Goal: Task Accomplishment & Management: Use online tool/utility

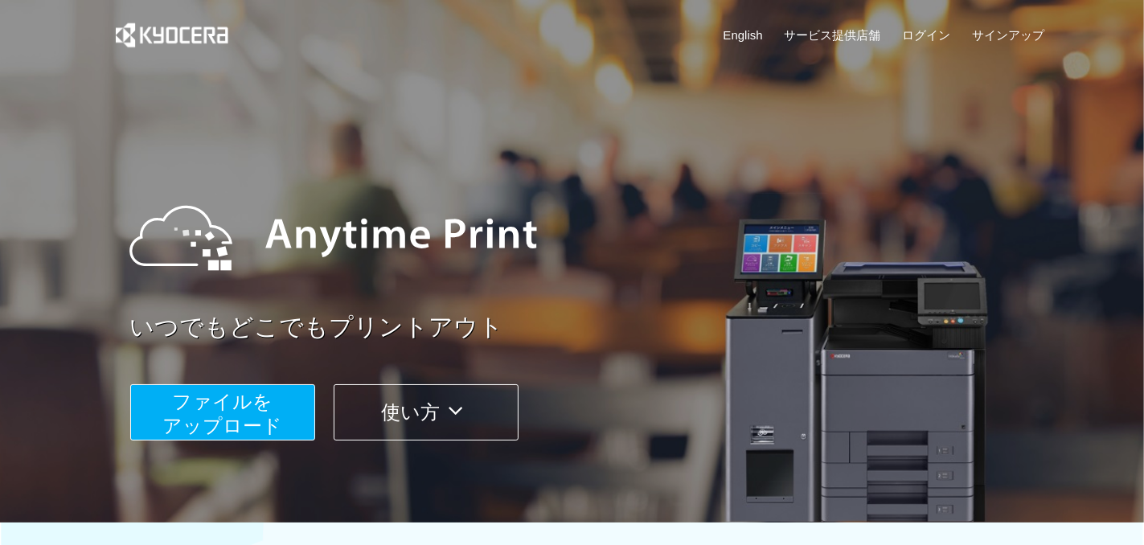
scroll to position [477, 0]
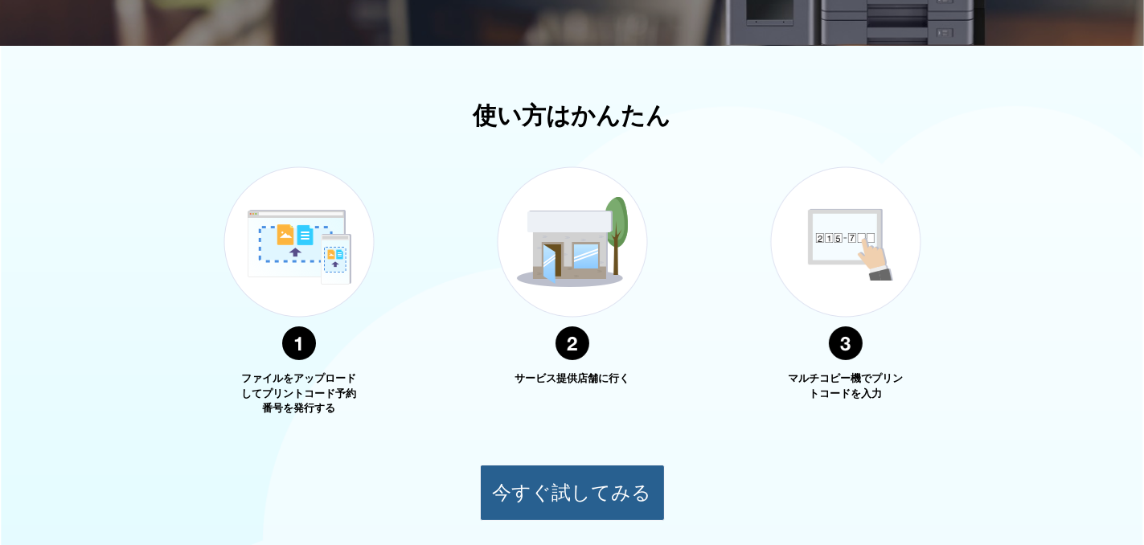
click at [581, 487] on button "今すぐ試してみる" at bounding box center [572, 493] width 185 height 56
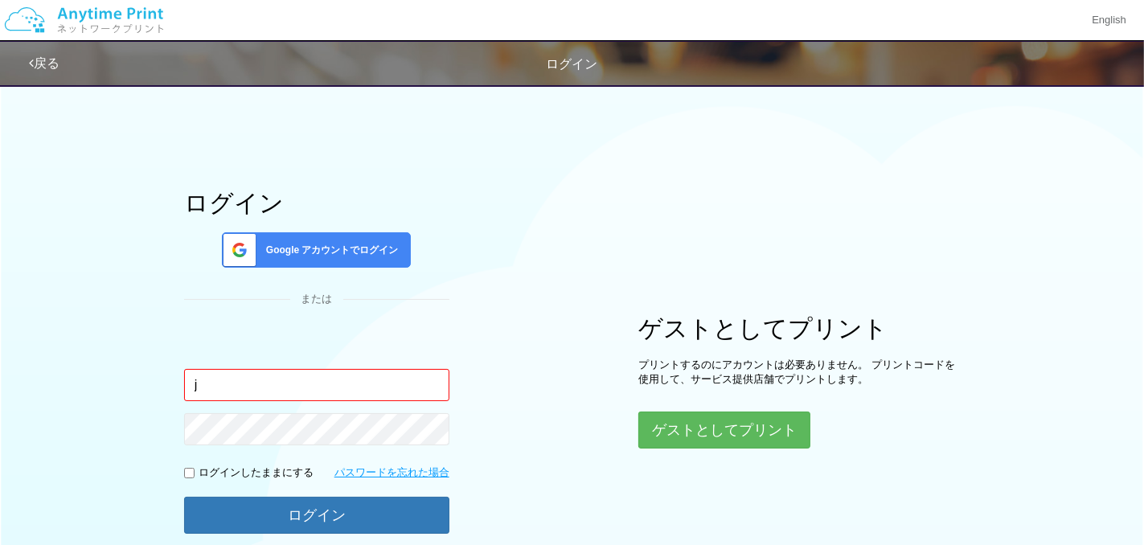
type input "j"
click at [587, 429] on div "ログイン Google アカウントでログイン または 入力されたメールアドレスまたはパスワードが正しくありません。 j ログインしたままにする パスワードを忘…" at bounding box center [572, 324] width 964 height 497
click at [376, 387] on input "j" at bounding box center [316, 385] width 265 height 32
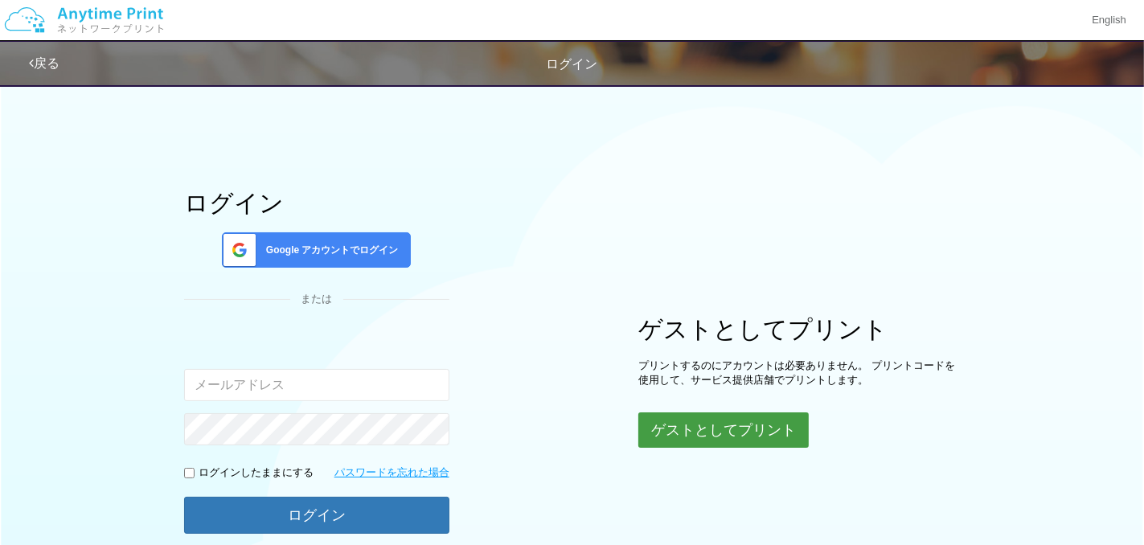
click at [687, 433] on button "ゲストとしてプリント" at bounding box center [723, 429] width 170 height 35
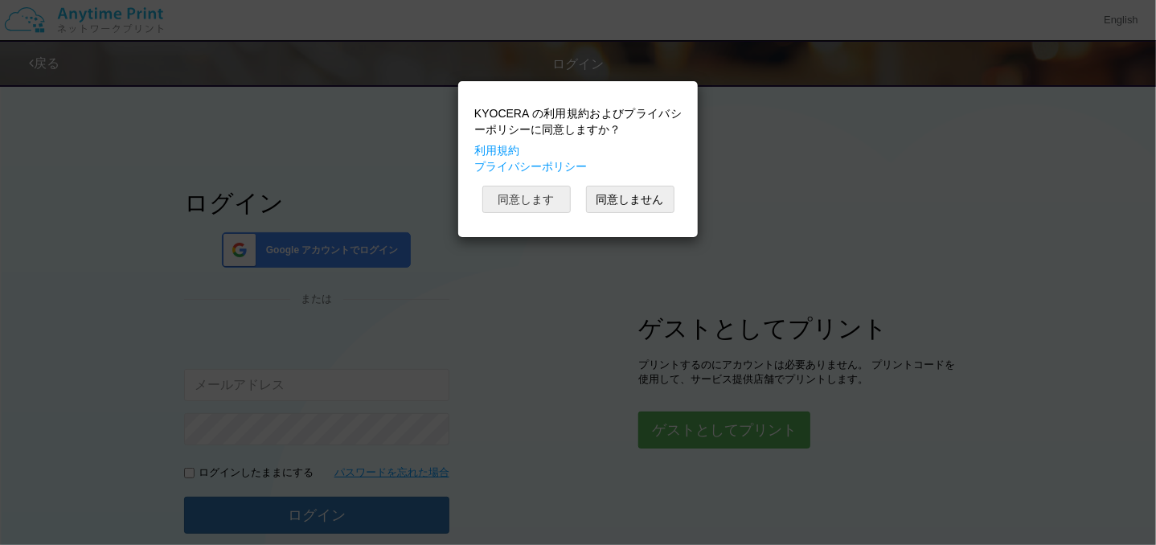
click at [546, 203] on button "同意します" at bounding box center [526, 199] width 88 height 27
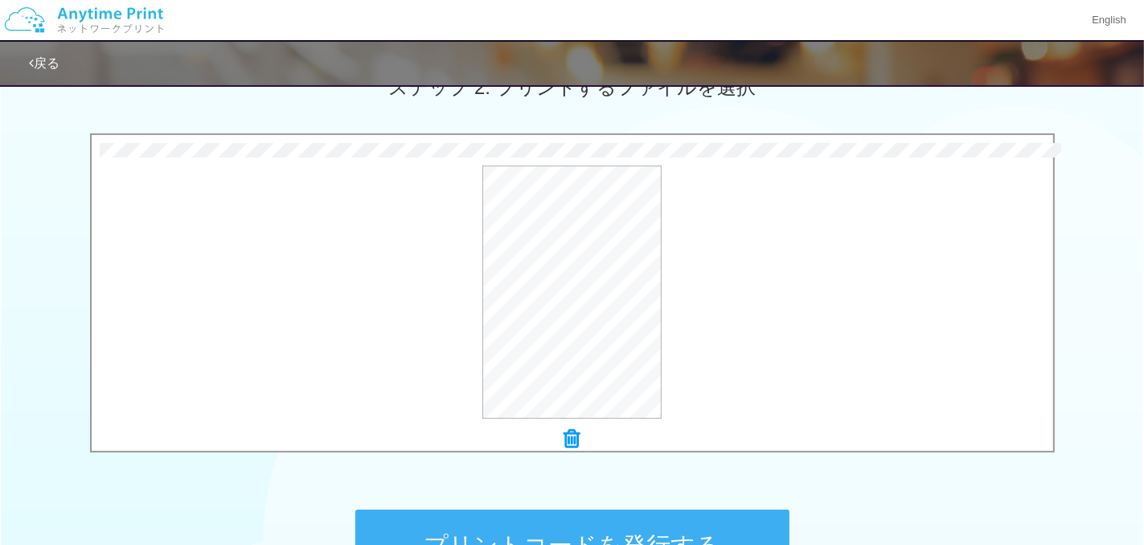
scroll to position [677, 0]
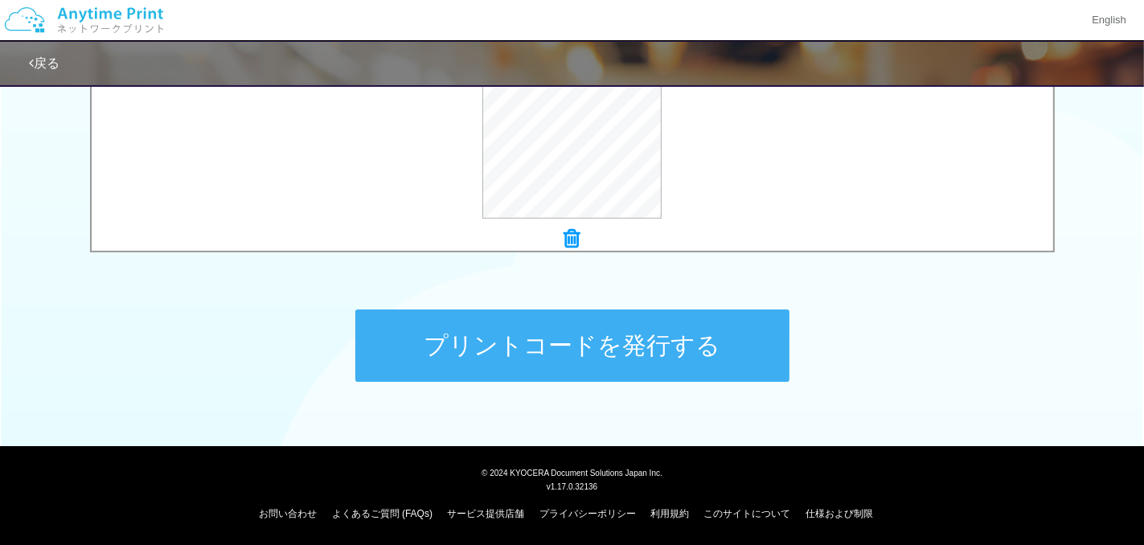
click at [590, 332] on button "プリントコードを発行する" at bounding box center [572, 345] width 434 height 72
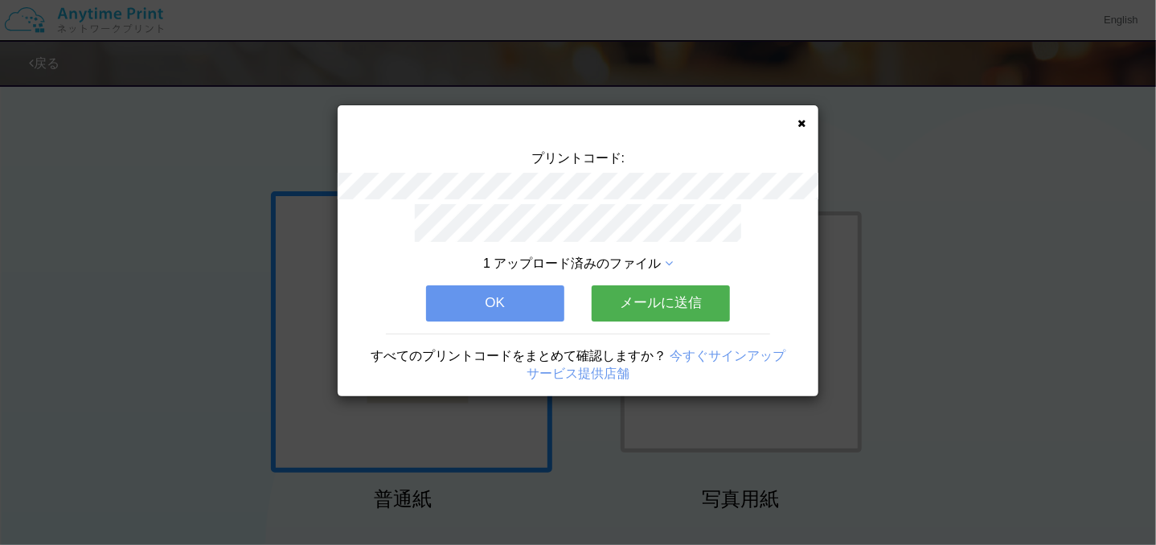
click at [661, 301] on button "メールに送信" at bounding box center [660, 302] width 138 height 35
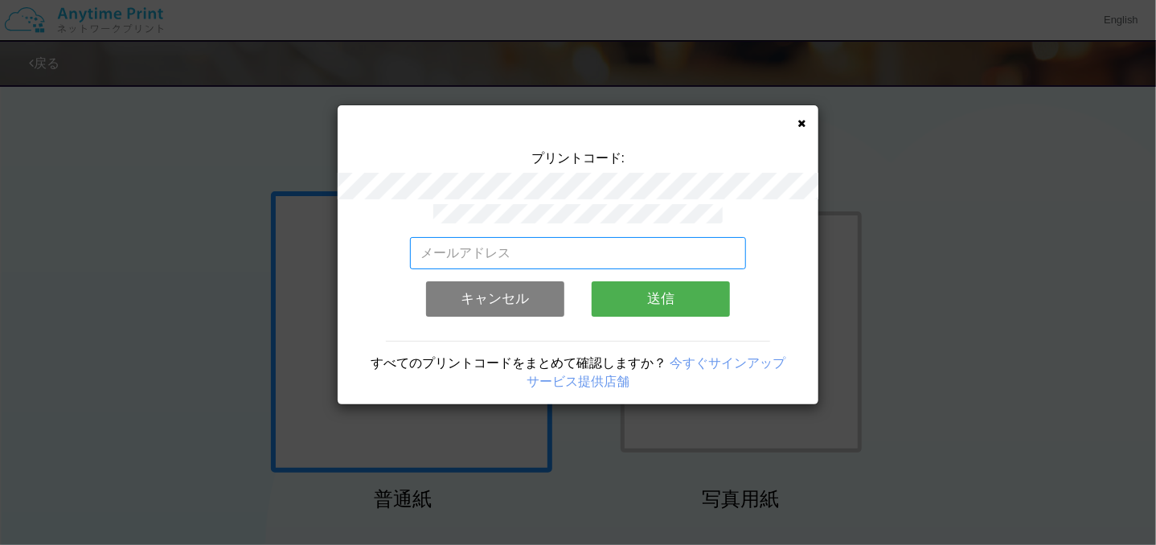
click at [526, 247] on input "email" at bounding box center [578, 253] width 337 height 32
type input "[EMAIL_ADDRESS][DOMAIN_NAME]"
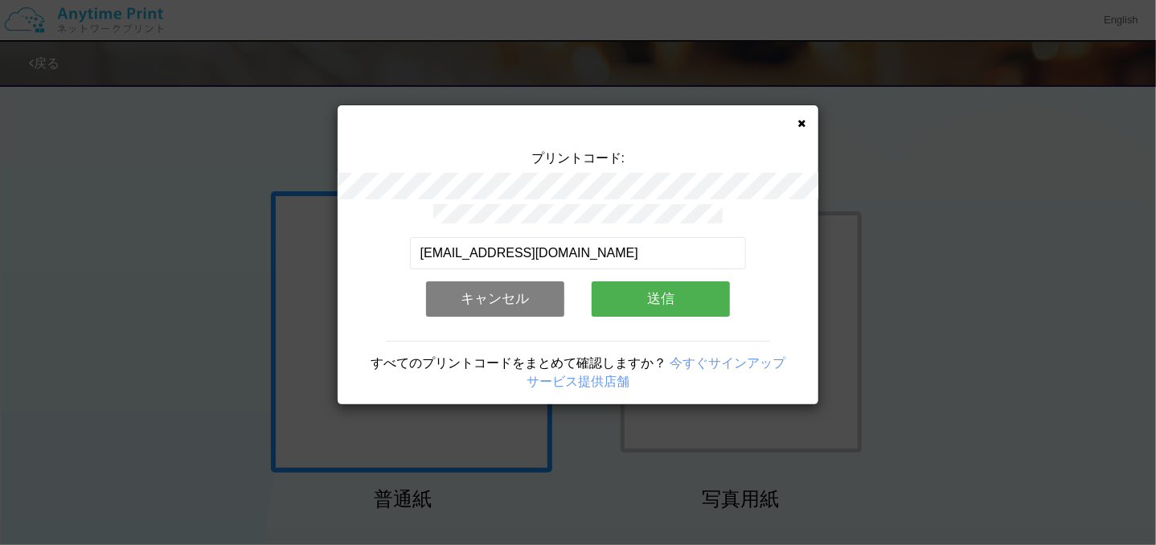
click at [619, 299] on button "送信" at bounding box center [660, 298] width 138 height 35
click at [661, 291] on button "送信" at bounding box center [660, 298] width 138 height 35
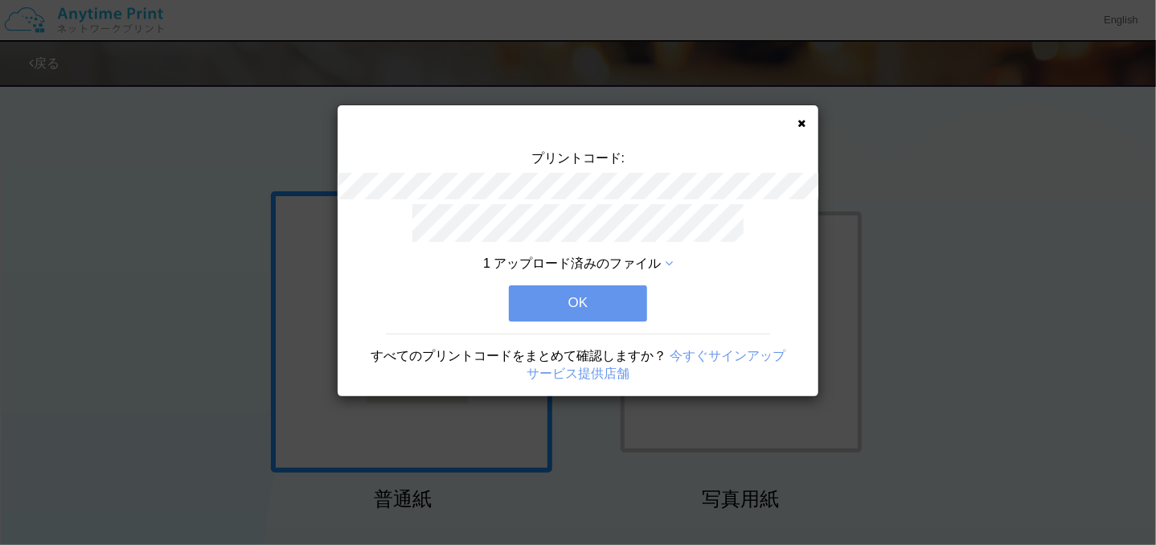
click at [582, 297] on button "OK" at bounding box center [578, 302] width 138 height 35
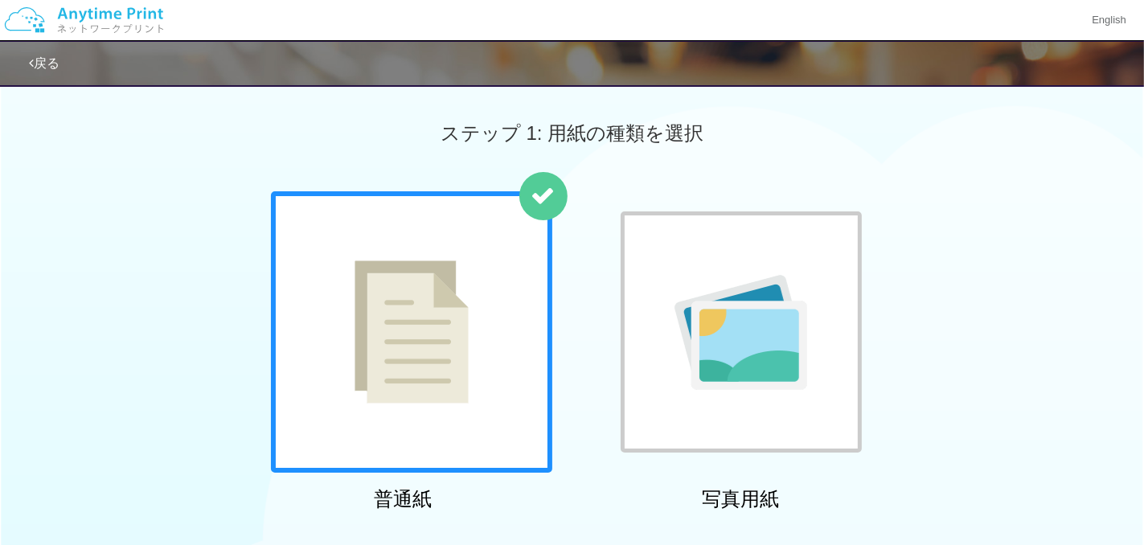
scroll to position [477, 0]
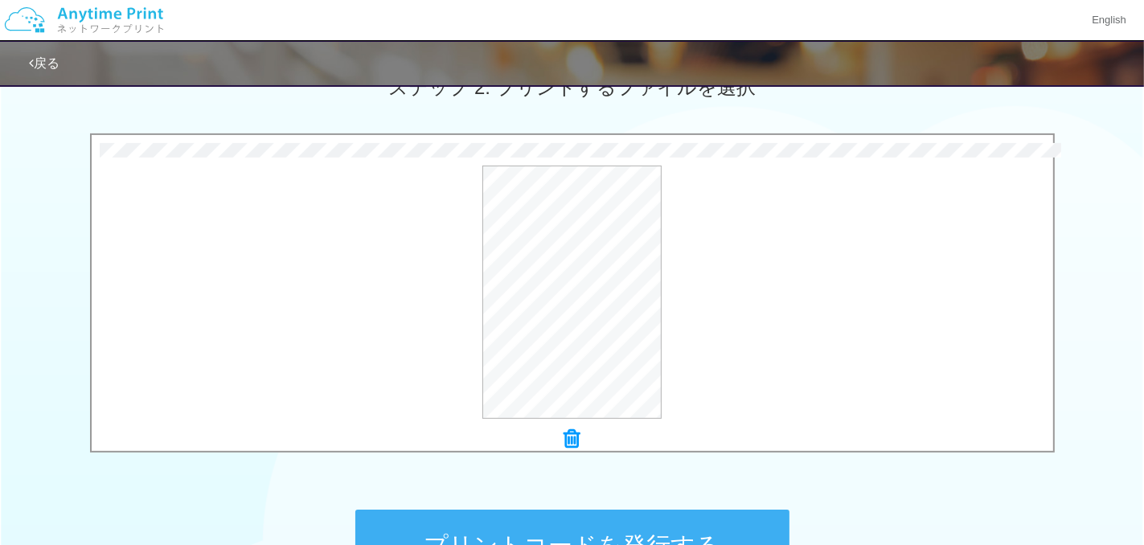
click at [641, 534] on button "プリントコードを発行する" at bounding box center [572, 546] width 434 height 72
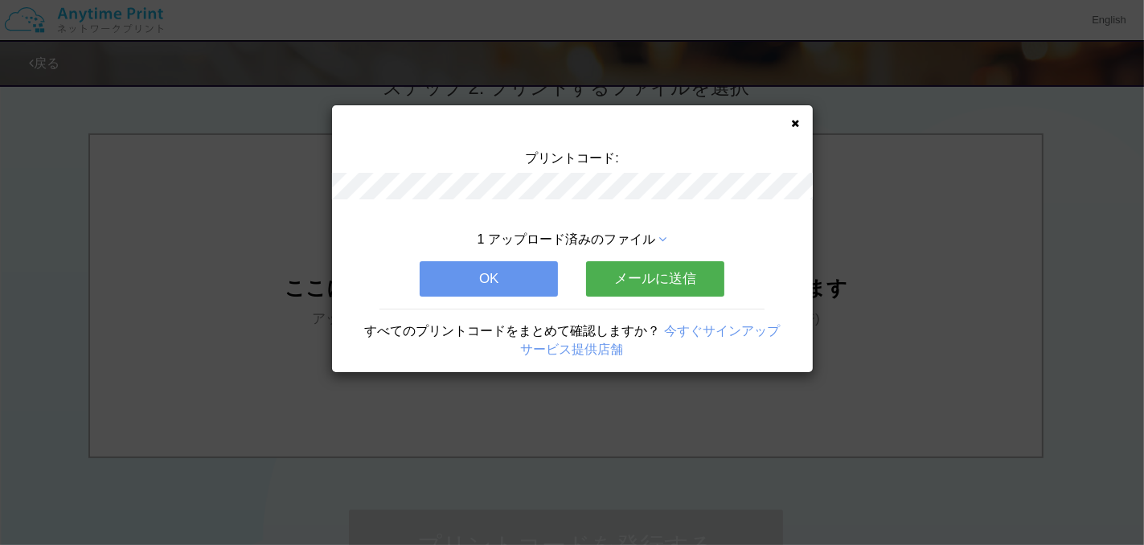
scroll to position [0, 0]
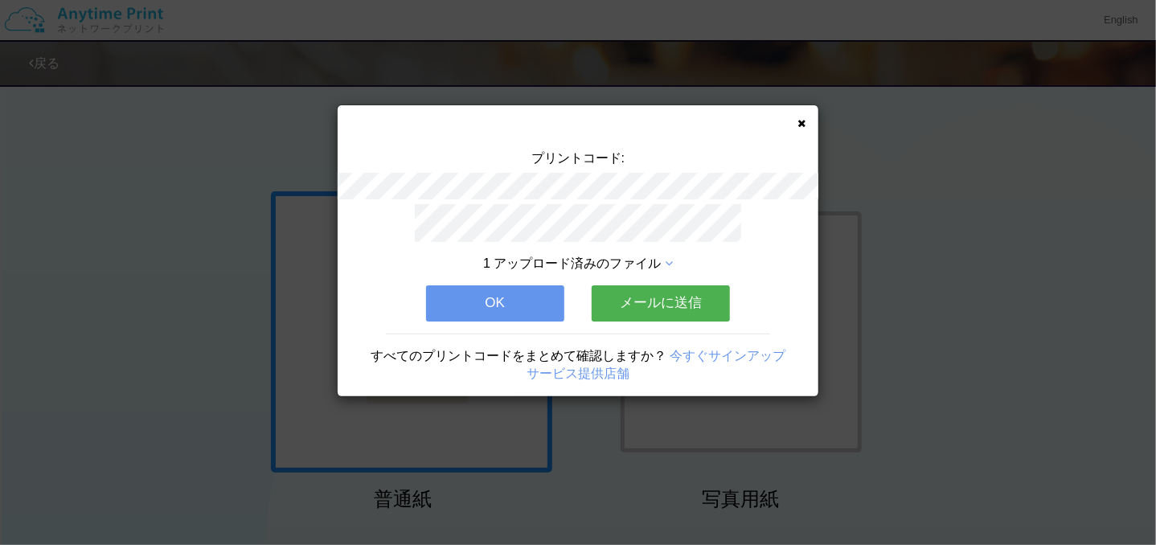
click at [680, 294] on button "メールに送信" at bounding box center [660, 302] width 138 height 35
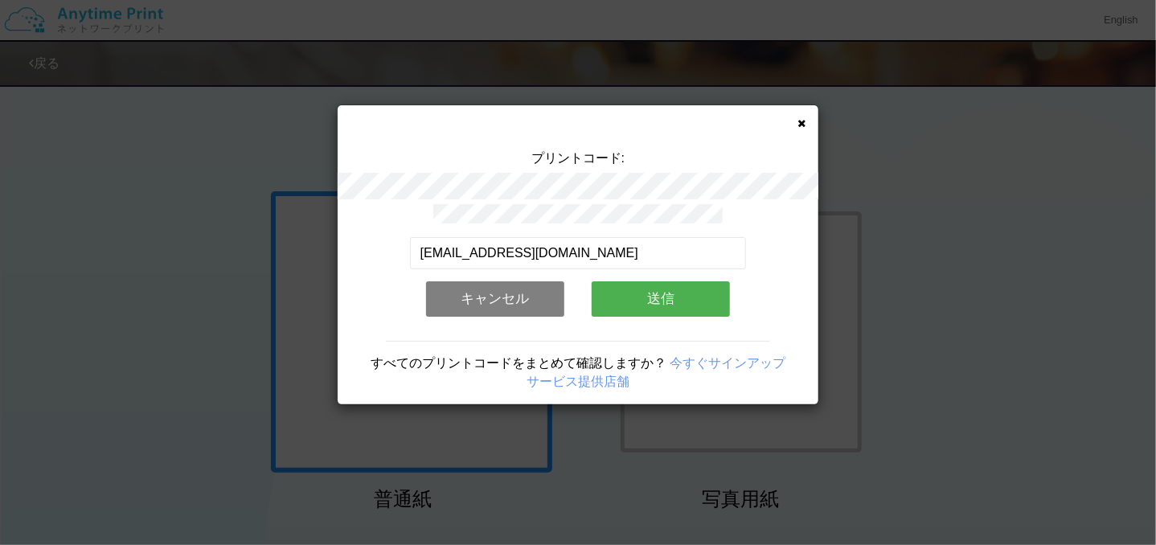
click at [662, 293] on button "送信" at bounding box center [660, 298] width 138 height 35
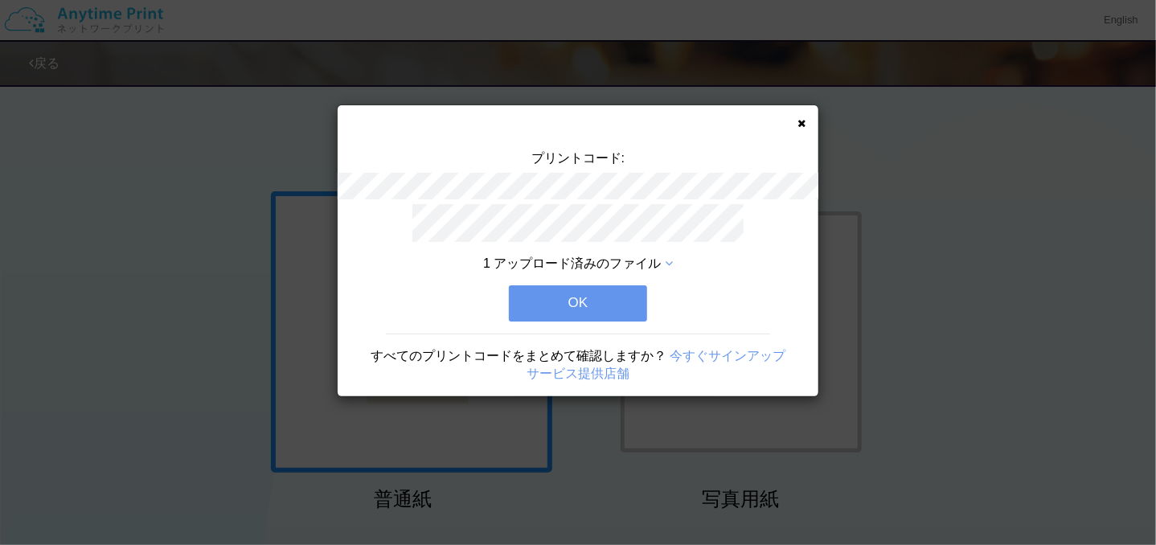
click at [599, 293] on button "OK" at bounding box center [578, 302] width 138 height 35
